Goal: Task Accomplishment & Management: Manage account settings

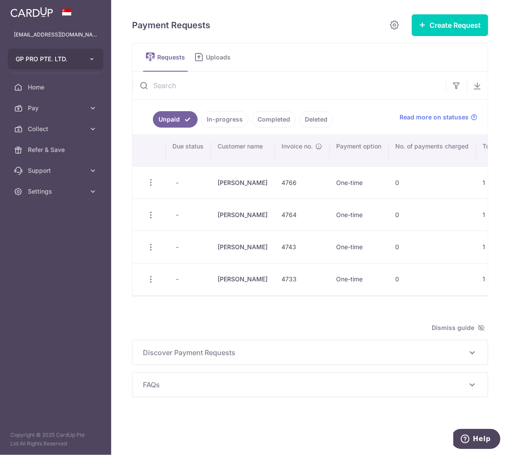
click at [86, 58] on button "GP PRO PTE. LTD." at bounding box center [56, 59] width 96 height 21
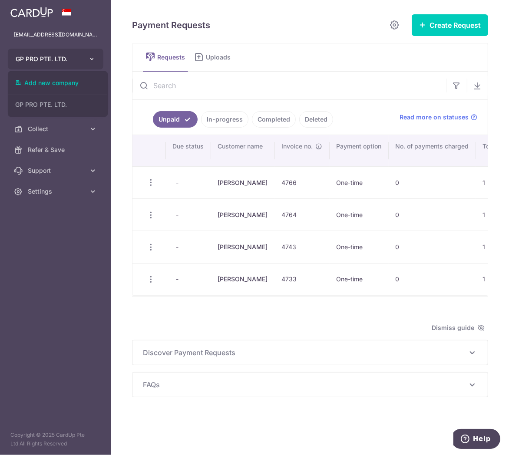
click at [92, 56] on icon "button" at bounding box center [92, 59] width 7 height 7
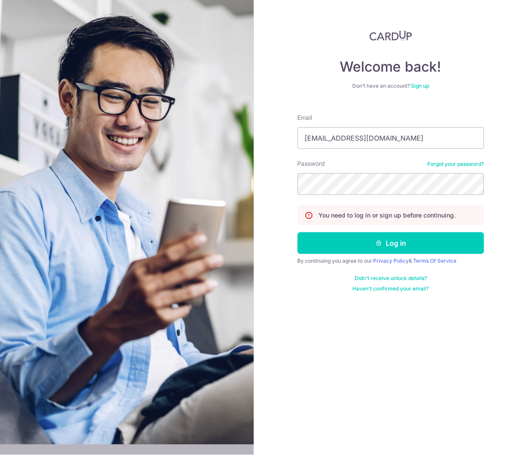
click at [346, 126] on div "Email gpprosg@gmail.com" at bounding box center [391, 131] width 187 height 36
click at [363, 139] on input "gpprosg@gmail.com" at bounding box center [391, 138] width 187 height 22
type input "[EMAIL_ADDRESS][DOMAIN_NAME]"
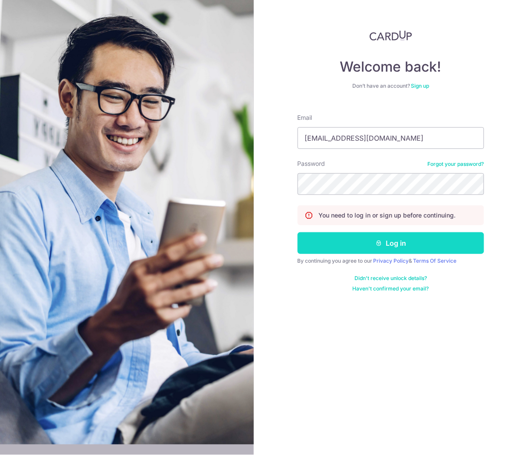
click at [378, 244] on icon "submit" at bounding box center [379, 243] width 7 height 7
